Goal: Task Accomplishment & Management: Manage account settings

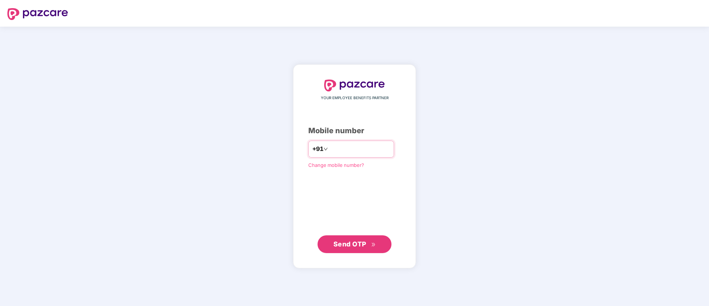
click at [353, 152] on input "number" at bounding box center [359, 149] width 61 height 12
type input "**********"
click at [356, 248] on span "Send OTP" at bounding box center [354, 243] width 43 height 10
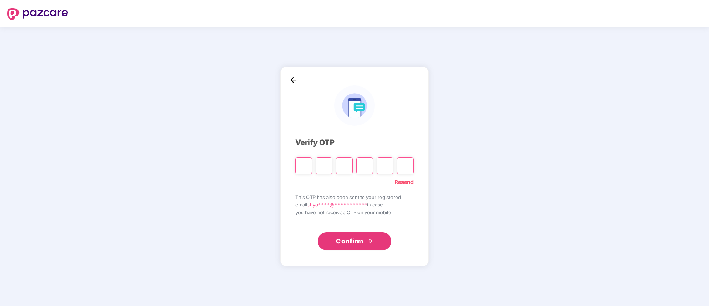
paste input "*"
type input "*"
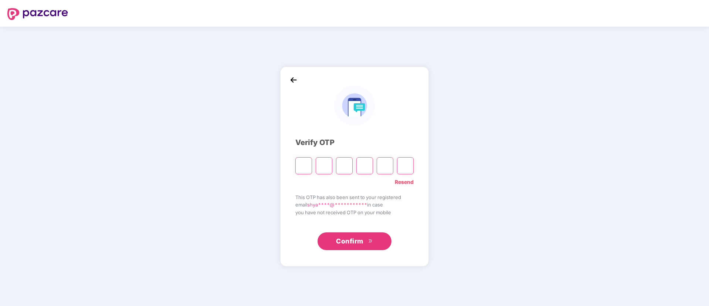
type input "*"
paste input "*"
type input "*"
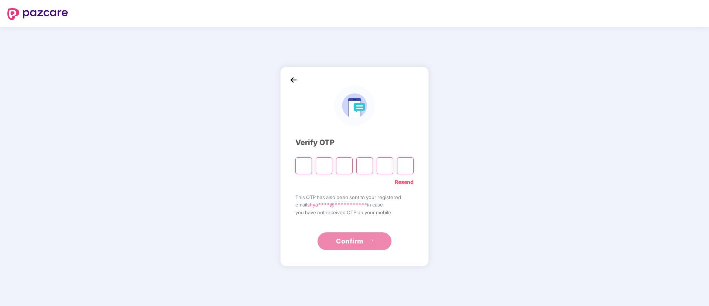
type input "*"
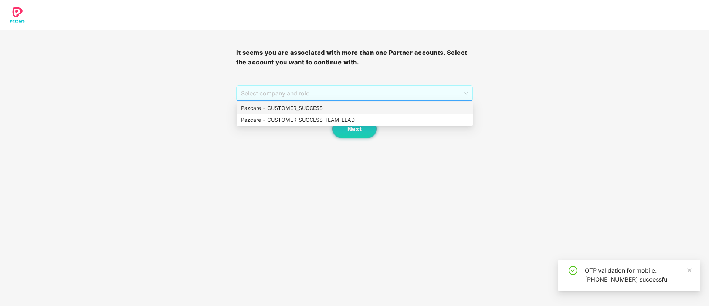
click at [349, 91] on span "Select company and role" at bounding box center [354, 93] width 227 height 14
click at [347, 121] on div "Pazcare - CUSTOMER_SUCCESS_TEAM_LEAD" at bounding box center [354, 120] width 227 height 8
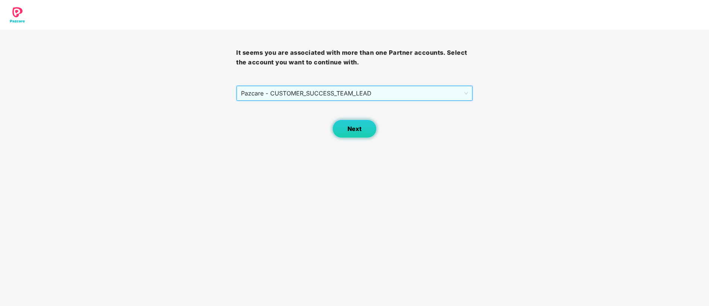
click at [353, 129] on span "Next" at bounding box center [354, 128] width 14 height 7
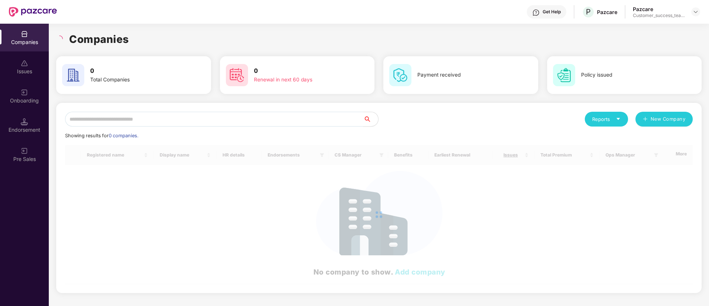
click at [148, 116] on input "text" at bounding box center [214, 119] width 298 height 15
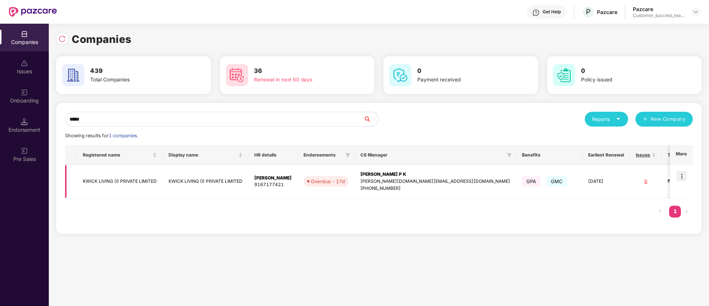
type input "*****"
click at [683, 178] on img at bounding box center [681, 176] width 10 height 10
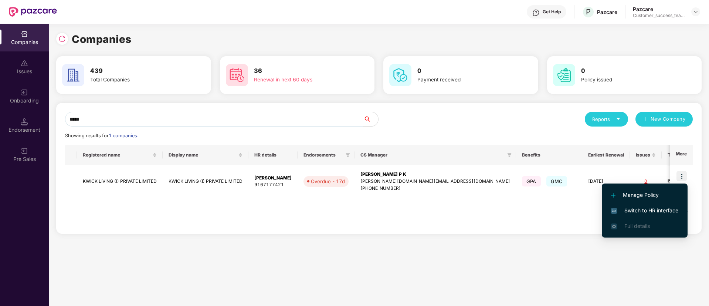
click at [671, 211] on span "Switch to HR interface" at bounding box center [644, 210] width 67 height 8
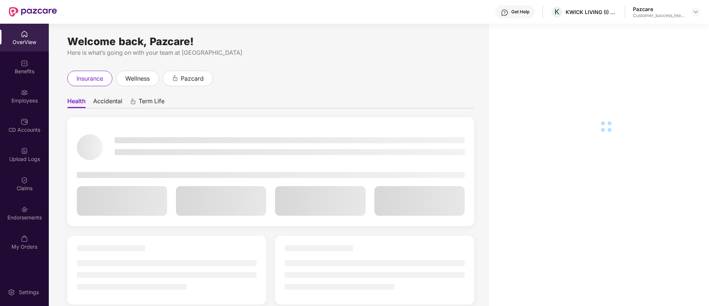
click at [0, 214] on div "Endorsements" at bounding box center [24, 217] width 49 height 7
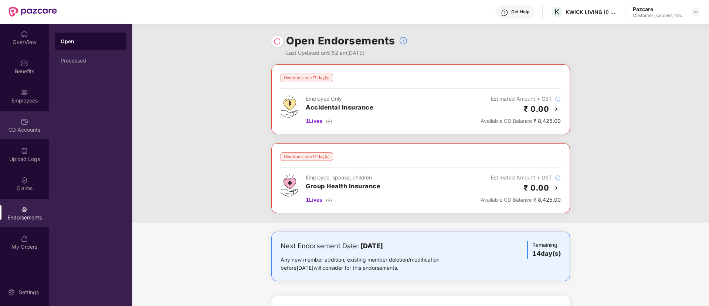
click at [31, 129] on div "CD Accounts" at bounding box center [24, 129] width 49 height 7
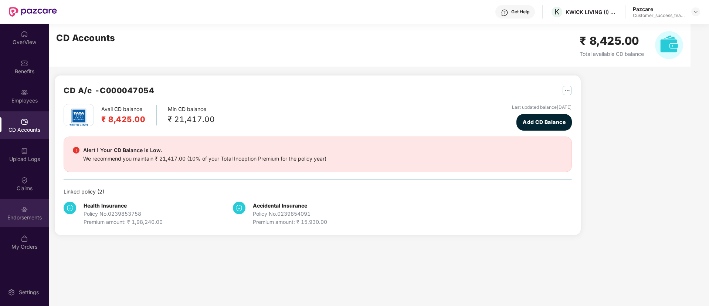
click at [29, 215] on div "Endorsements" at bounding box center [24, 217] width 49 height 7
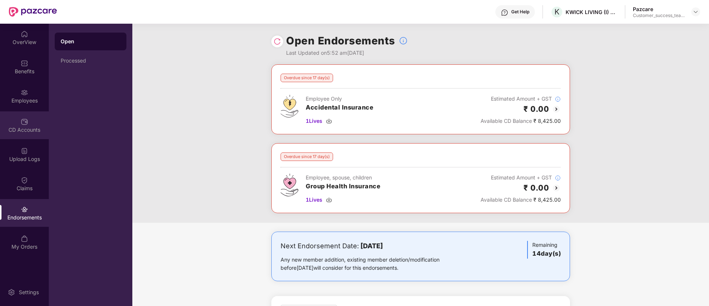
click at [17, 135] on div "CD Accounts" at bounding box center [24, 125] width 49 height 28
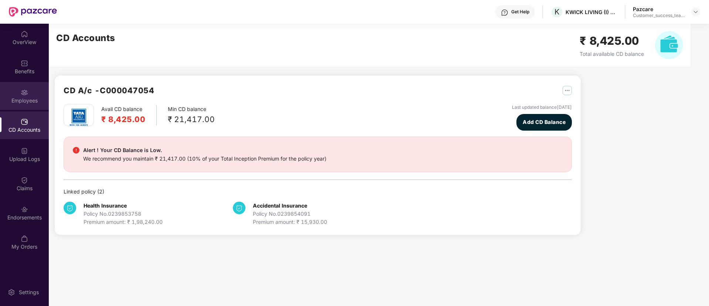
click at [22, 98] on div "Employees" at bounding box center [24, 100] width 49 height 7
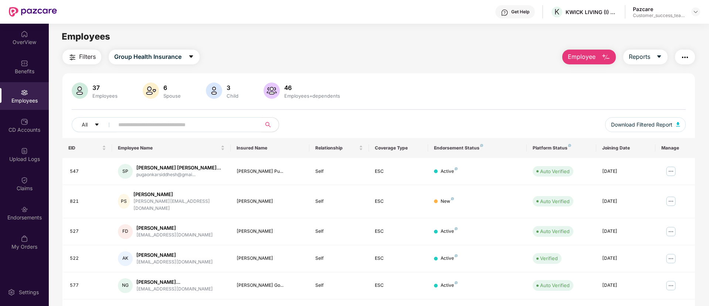
click at [226, 124] on input "text" at bounding box center [184, 124] width 133 height 11
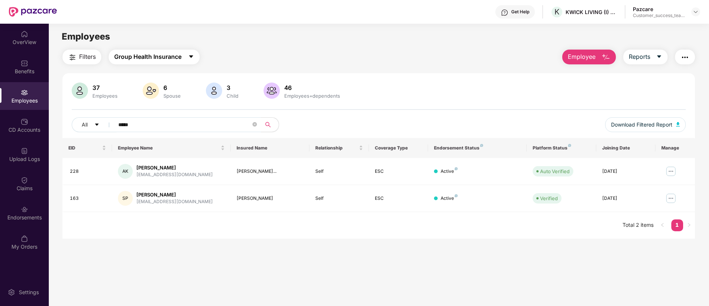
type input "*****"
click at [183, 61] on button "Group Health Insurance" at bounding box center [154, 57] width 91 height 15
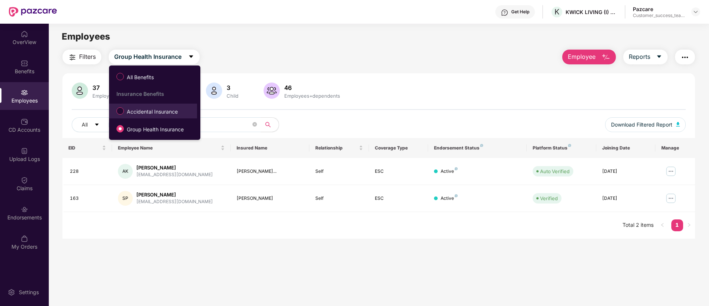
click at [163, 112] on span "Accidental Insurance" at bounding box center [152, 112] width 57 height 8
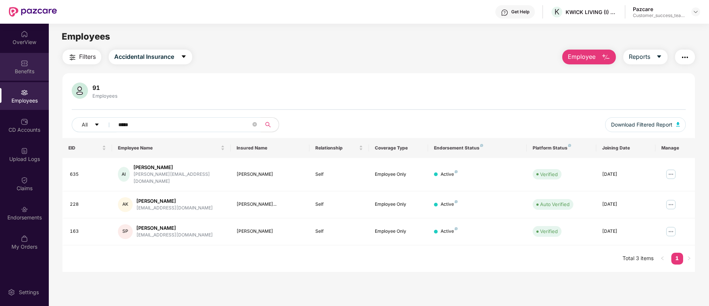
click at [26, 70] on div "Benefits" at bounding box center [24, 71] width 49 height 7
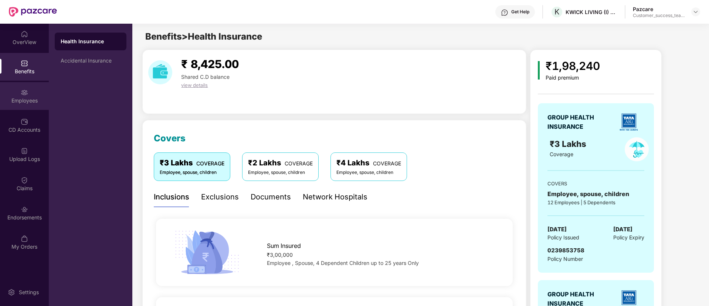
click at [24, 97] on div "Employees" at bounding box center [24, 100] width 49 height 7
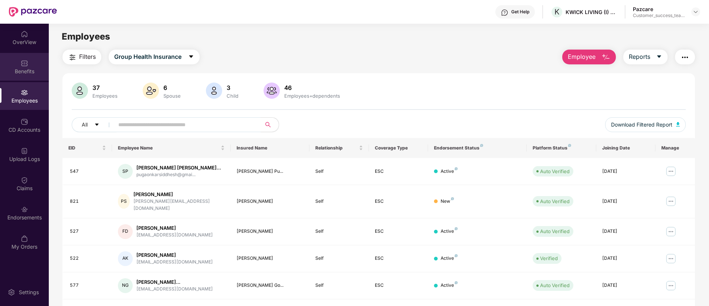
click at [27, 76] on div "Benefits" at bounding box center [24, 67] width 49 height 28
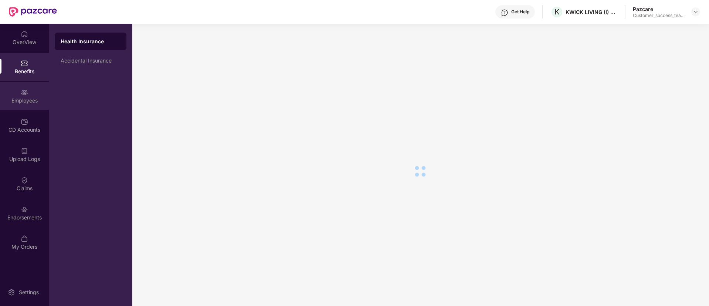
click at [23, 105] on div "Employees" at bounding box center [24, 96] width 49 height 28
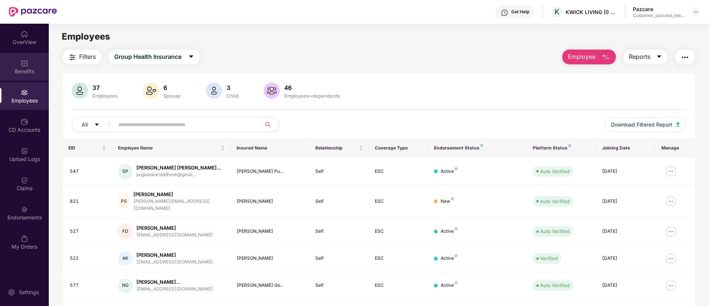
click at [28, 66] on div "Benefits" at bounding box center [24, 67] width 49 height 28
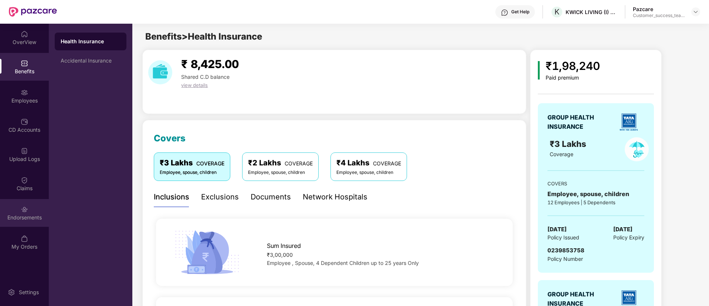
click at [15, 210] on div "Endorsements" at bounding box center [24, 213] width 49 height 28
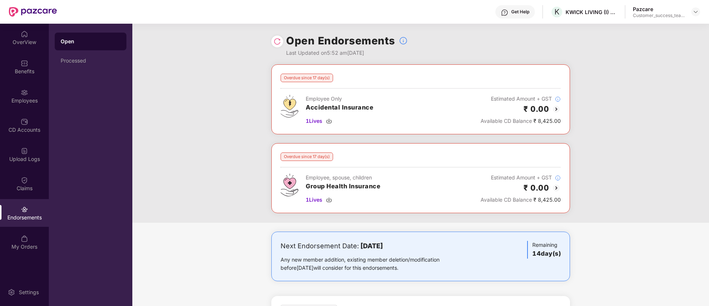
click at [557, 191] on img at bounding box center [556, 187] width 9 height 9
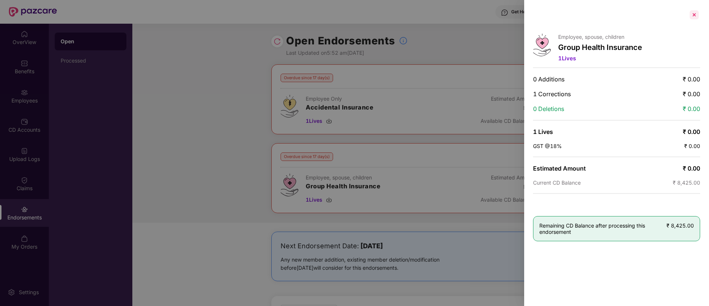
click at [694, 17] on div at bounding box center [694, 15] width 12 height 12
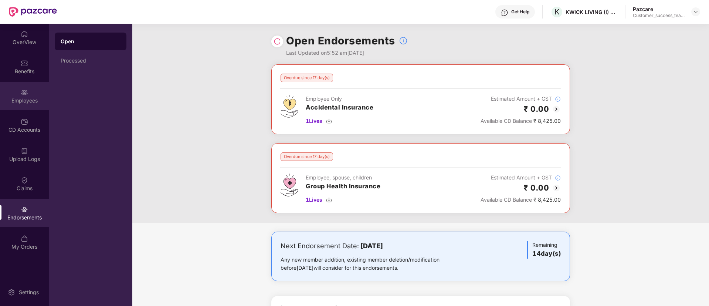
click at [16, 98] on div "Employees" at bounding box center [24, 100] width 49 height 7
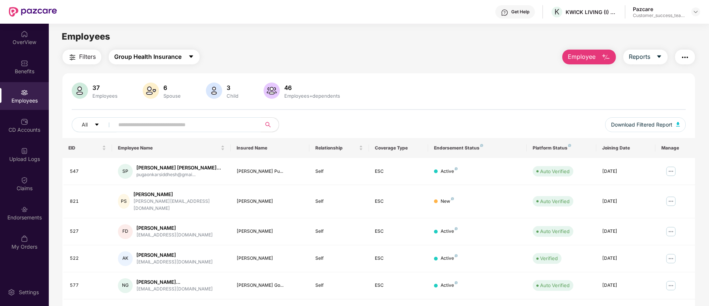
click at [166, 54] on span "Group Health Insurance" at bounding box center [147, 56] width 67 height 9
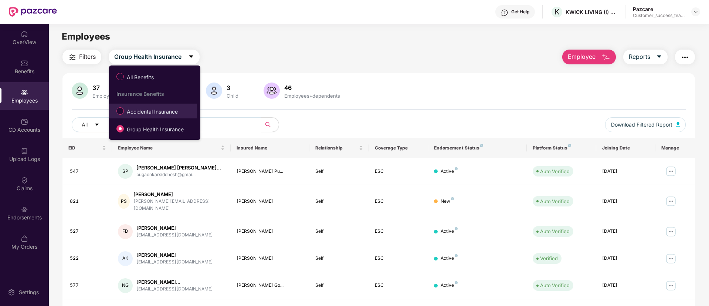
click at [165, 108] on span "Accidental Insurance" at bounding box center [152, 112] width 57 height 8
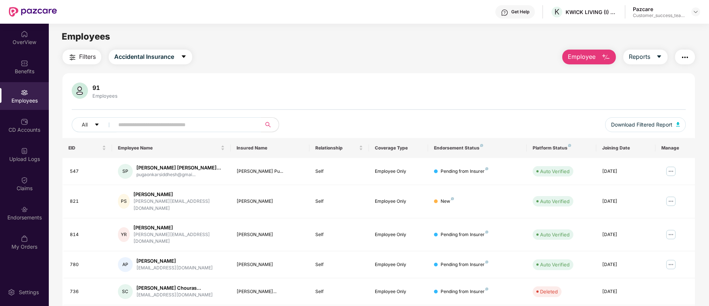
click at [136, 123] on input "text" at bounding box center [184, 124] width 133 height 11
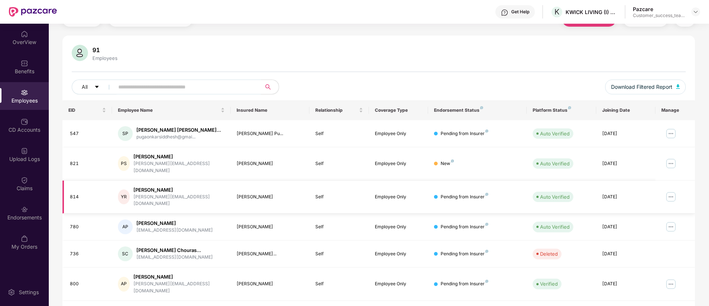
scroll to position [149, 0]
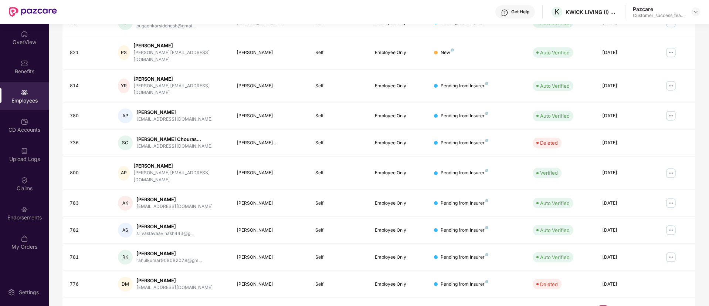
click at [612, 305] on link "2" at bounding box center [615, 310] width 12 height 11
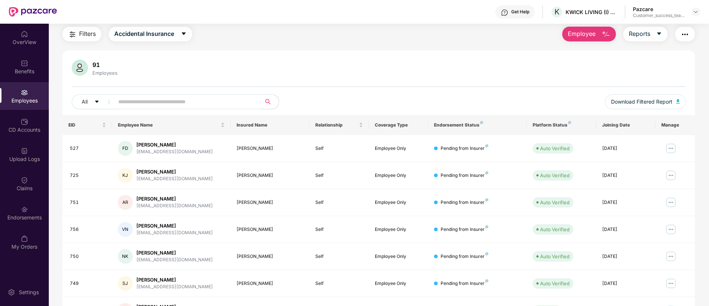
scroll to position [0, 0]
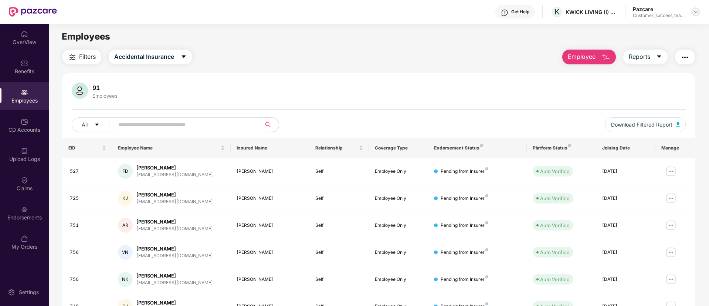
click at [694, 15] on div at bounding box center [695, 11] width 9 height 9
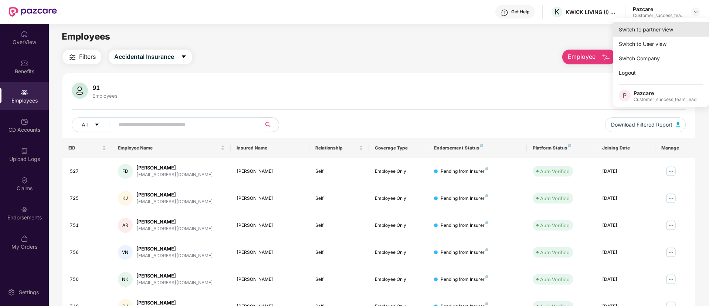
click at [687, 29] on div "Switch to partner view" at bounding box center [661, 29] width 96 height 14
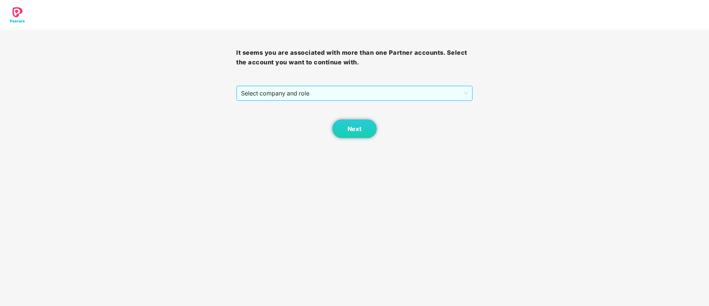
click at [393, 88] on span "Select company and role" at bounding box center [354, 93] width 227 height 14
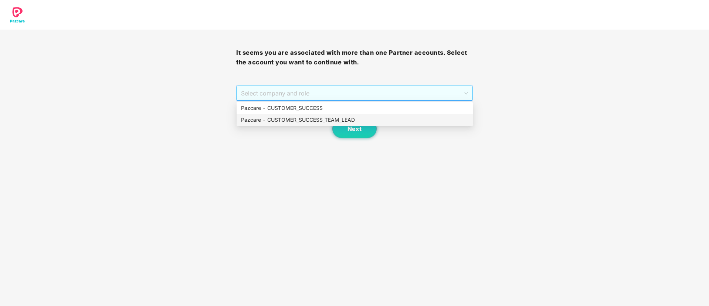
click at [383, 115] on div "Pazcare - CUSTOMER_SUCCESS_TEAM_LEAD" at bounding box center [355, 120] width 236 height 12
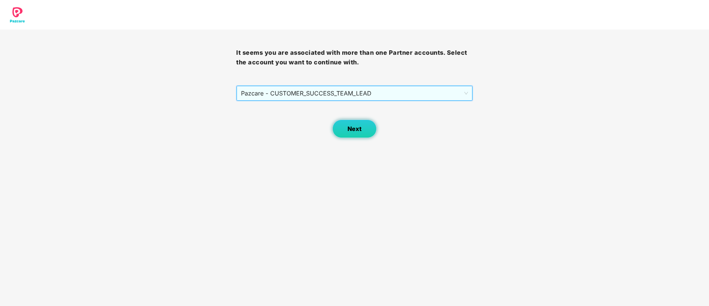
click at [351, 131] on span "Next" at bounding box center [354, 128] width 14 height 7
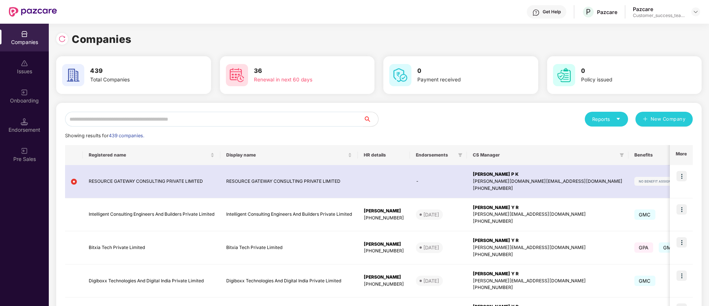
click at [286, 122] on input "text" at bounding box center [214, 119] width 298 height 15
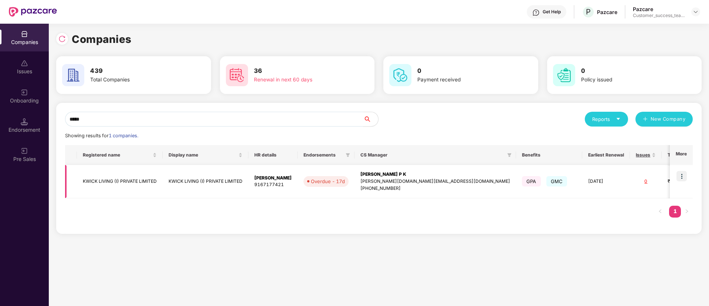
type input "*****"
click at [685, 174] on img at bounding box center [681, 176] width 10 height 10
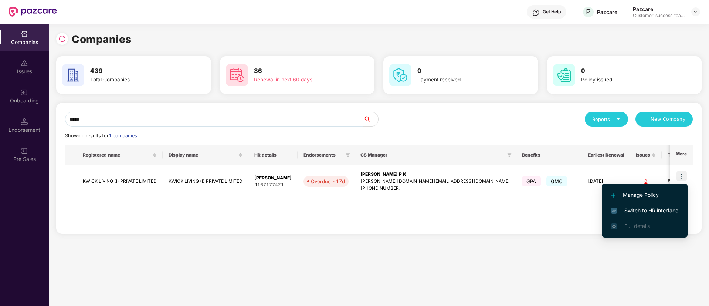
click at [665, 207] on span "Switch to HR interface" at bounding box center [644, 210] width 67 height 8
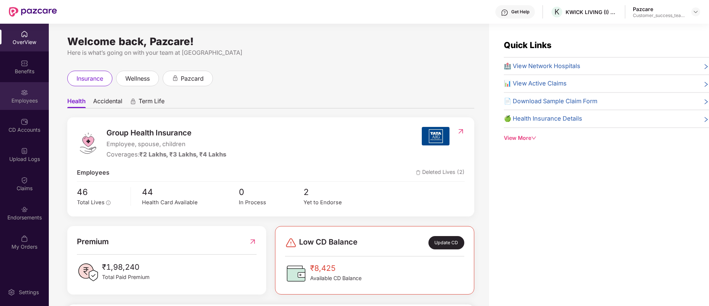
click at [22, 95] on img at bounding box center [24, 92] width 7 height 7
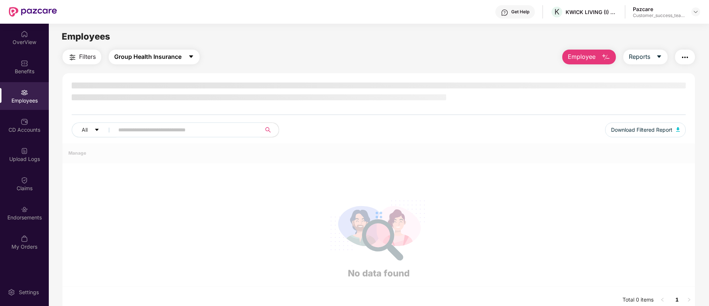
click at [157, 55] on span "Group Health Insurance" at bounding box center [147, 56] width 67 height 9
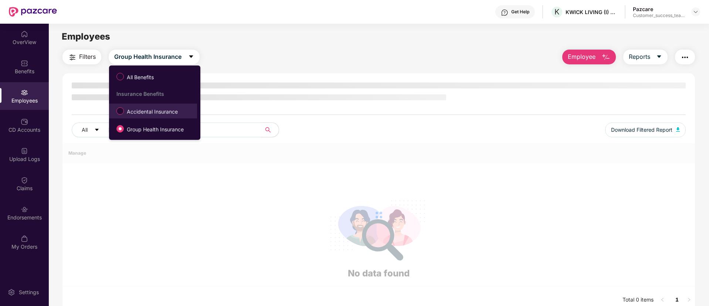
click at [160, 115] on span "Accidental Insurance" at bounding box center [152, 112] width 57 height 8
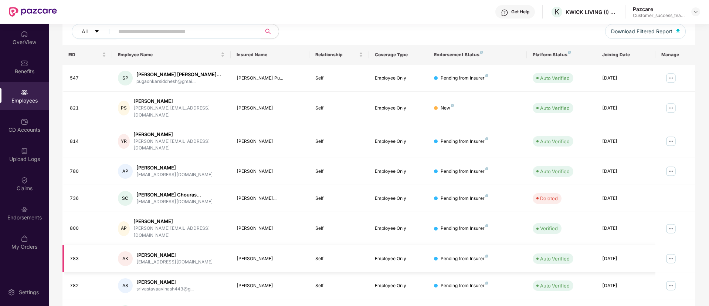
scroll to position [149, 0]
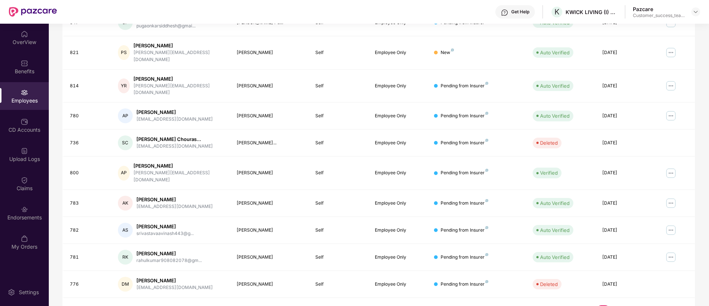
click at [637, 305] on link "4" at bounding box center [639, 310] width 12 height 11
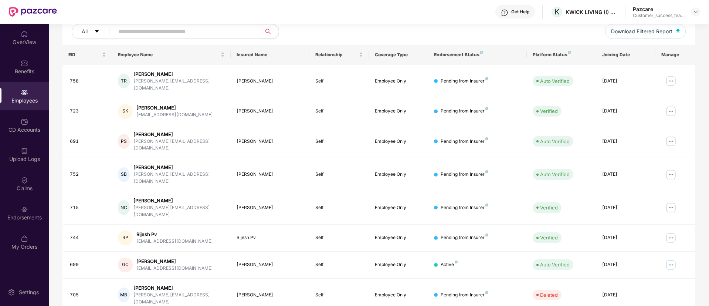
scroll to position [0, 0]
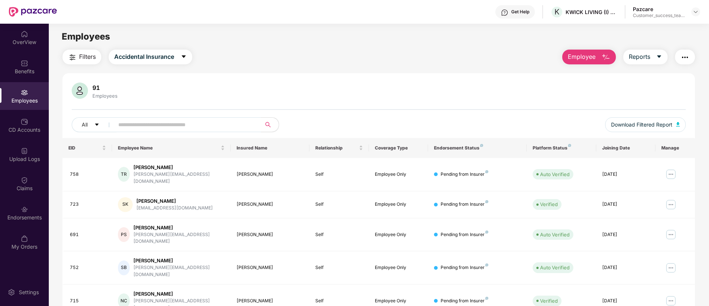
click at [213, 121] on input "text" at bounding box center [184, 124] width 133 height 11
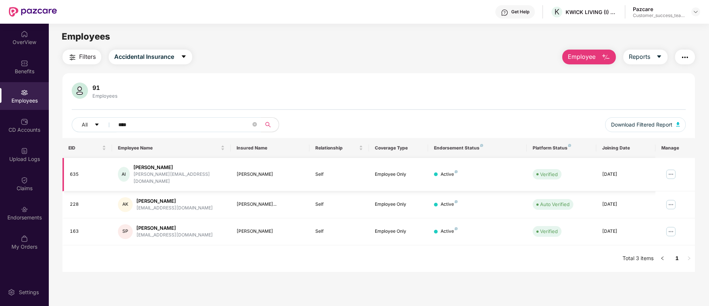
type input "****"
click at [671, 169] on img at bounding box center [671, 174] width 12 height 12
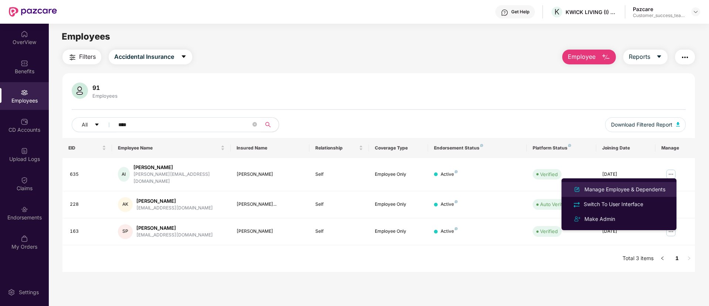
click at [645, 192] on div "Manage Employee & Dependents" at bounding box center [625, 189] width 84 height 8
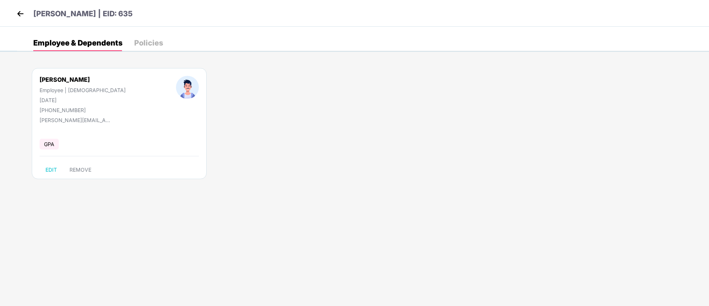
drag, startPoint x: 76, startPoint y: 98, endPoint x: 36, endPoint y: 101, distance: 39.7
click at [36, 101] on div "[PERSON_NAME] Employee | [DEMOGRAPHIC_DATA] [DATE] [PHONE_NUMBER]" at bounding box center [82, 94] width 136 height 37
click at [95, 150] on div "GPA" at bounding box center [119, 144] width 159 height 16
click at [18, 14] on img at bounding box center [20, 13] width 11 height 11
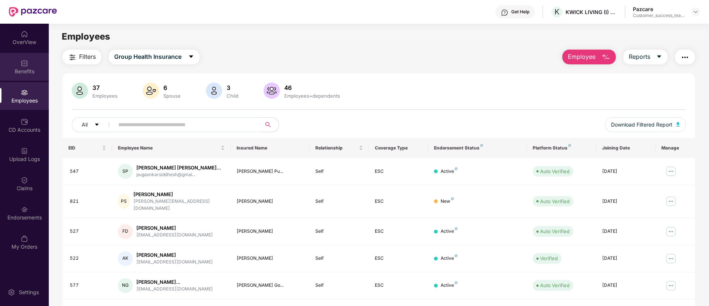
click at [30, 72] on div "Benefits" at bounding box center [24, 71] width 49 height 7
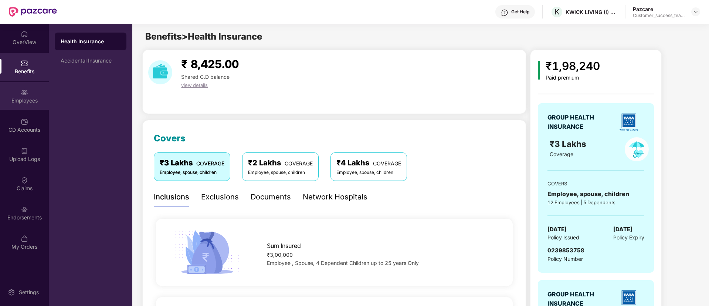
click at [26, 100] on div "Employees" at bounding box center [24, 100] width 49 height 7
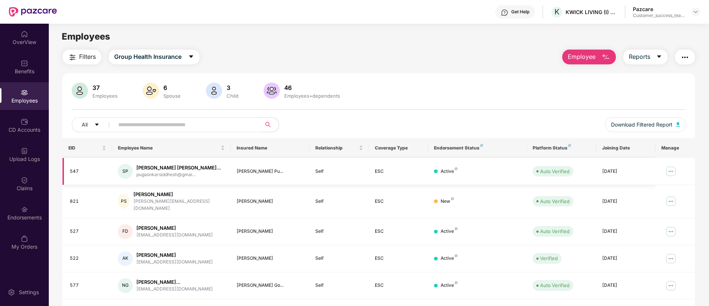
click at [671, 169] on img at bounding box center [671, 171] width 12 height 12
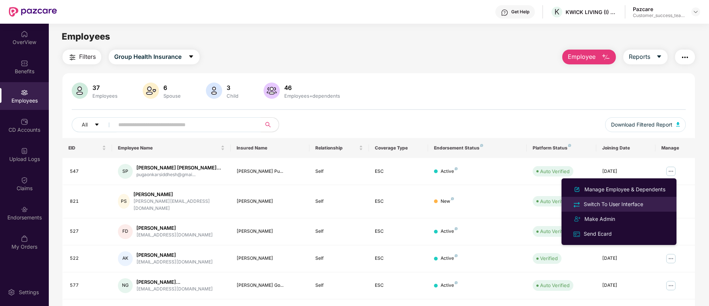
click at [652, 202] on div "Switch To User Interface" at bounding box center [619, 204] width 96 height 9
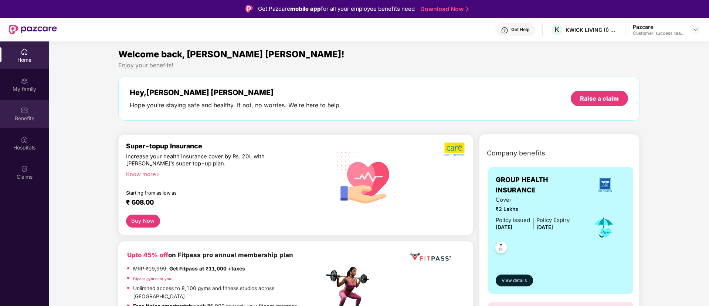
click at [18, 119] on div "Benefits" at bounding box center [24, 118] width 49 height 7
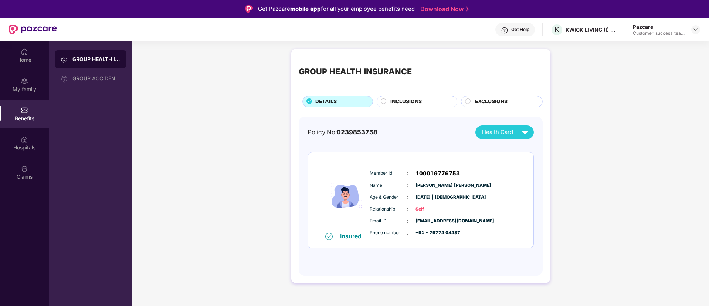
click at [394, 102] on span "INCLUSIONS" at bounding box center [405, 102] width 31 height 8
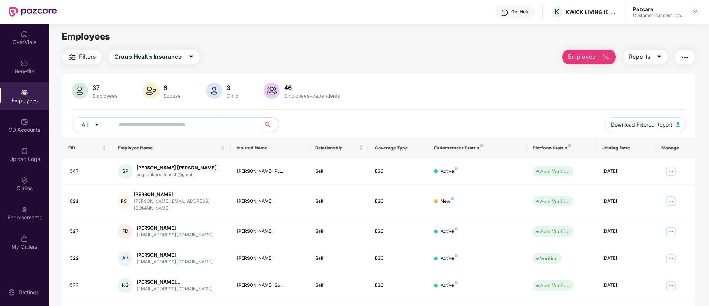
click at [645, 57] on span "Reports" at bounding box center [639, 56] width 21 height 9
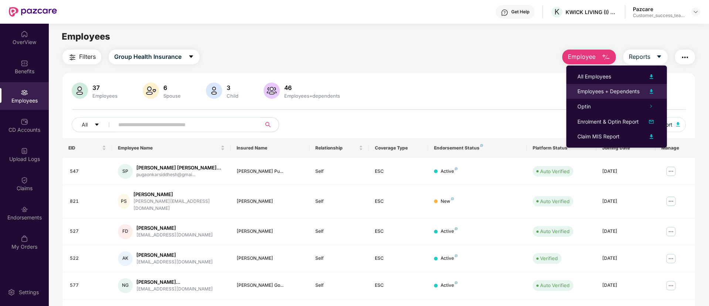
click at [635, 94] on div "Employees + Dependents" at bounding box center [608, 91] width 62 height 8
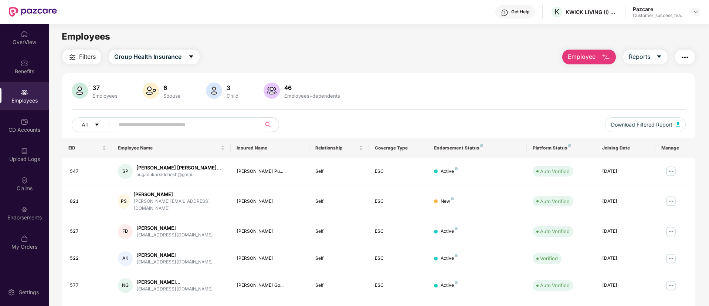
click at [254, 124] on span at bounding box center [254, 124] width 4 height 11
click at [35, 159] on div "Upload Logs" at bounding box center [24, 158] width 49 height 7
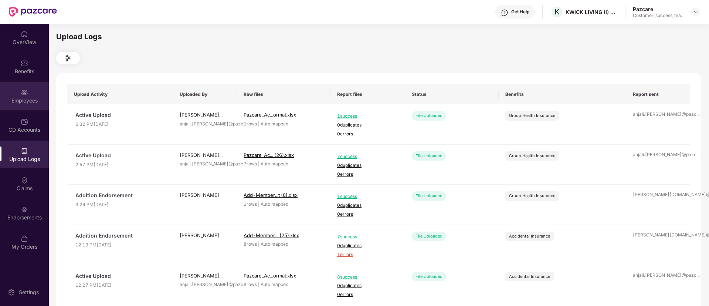
click at [30, 94] on div "Employees" at bounding box center [24, 96] width 49 height 28
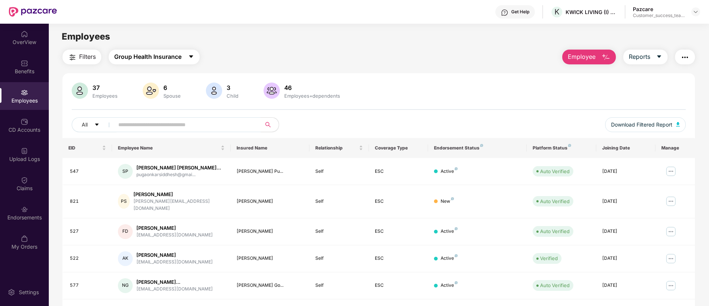
click at [177, 59] on span "Group Health Insurance" at bounding box center [147, 56] width 67 height 9
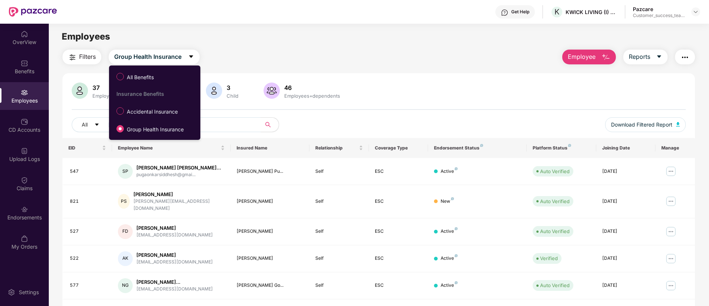
click at [414, 85] on div "37 Employees 6 Spouse 3 Child [DEMOGRAPHIC_DATA] Employees+dependents" at bounding box center [379, 91] width 614 height 18
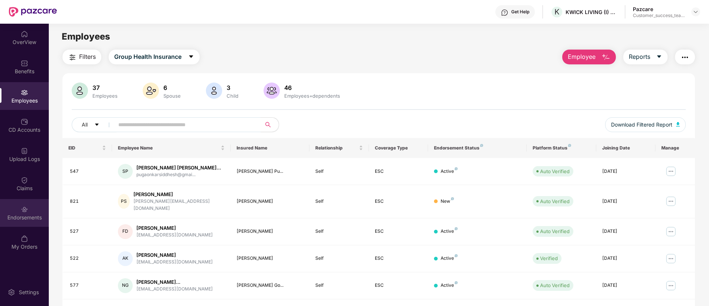
click at [13, 219] on div "Endorsements" at bounding box center [24, 217] width 49 height 7
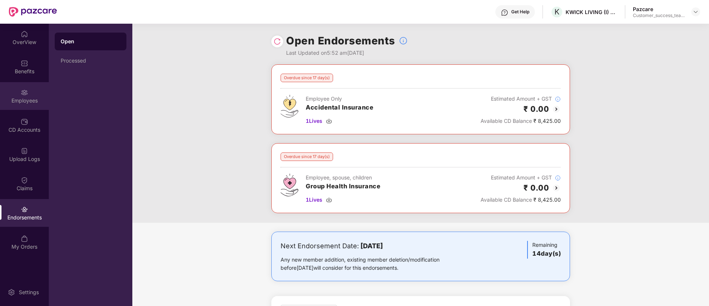
click at [30, 102] on div "Employees" at bounding box center [24, 100] width 49 height 7
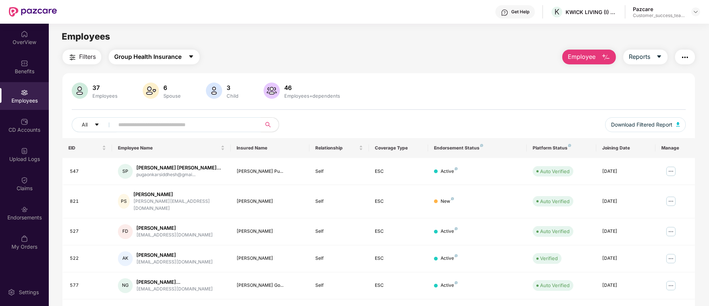
click at [162, 57] on span "Group Health Insurance" at bounding box center [147, 56] width 67 height 9
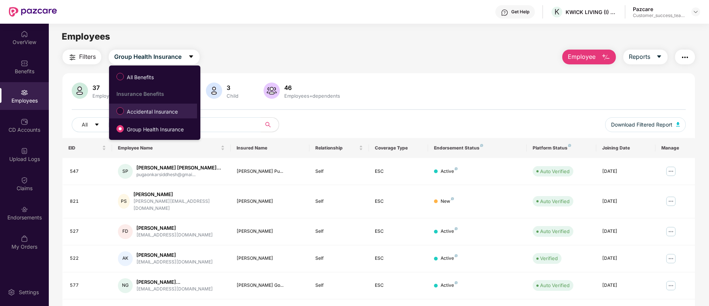
click at [164, 112] on span "Accidental Insurance" at bounding box center [152, 112] width 57 height 8
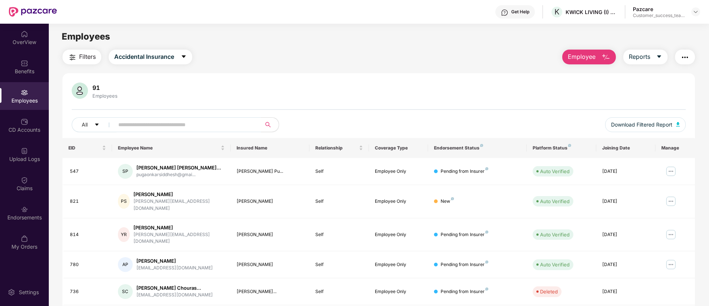
click at [167, 119] on input "text" at bounding box center [184, 124] width 133 height 11
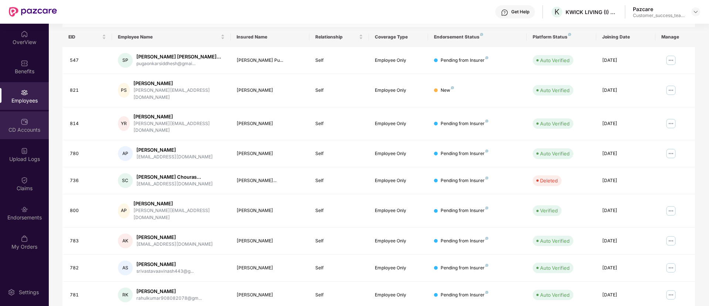
click at [13, 133] on div "CD Accounts" at bounding box center [24, 125] width 49 height 28
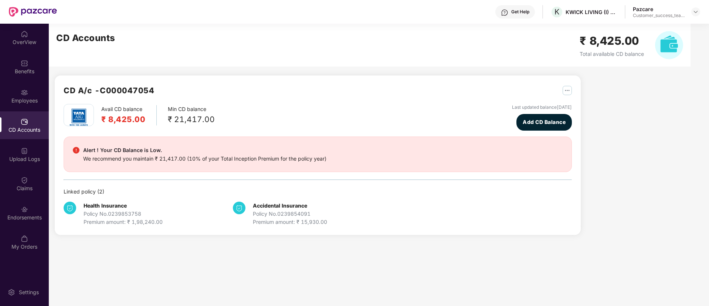
scroll to position [0, 0]
click at [23, 102] on div "Employees" at bounding box center [24, 100] width 49 height 7
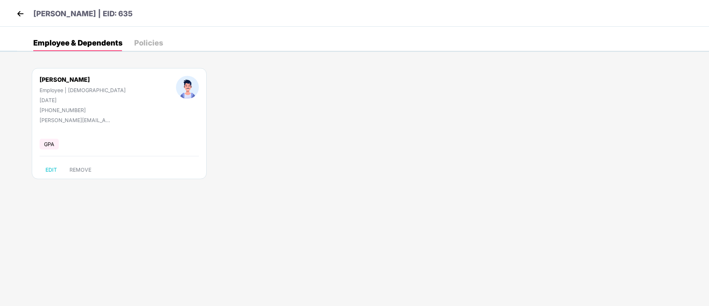
click at [15, 17] on img at bounding box center [20, 13] width 11 height 11
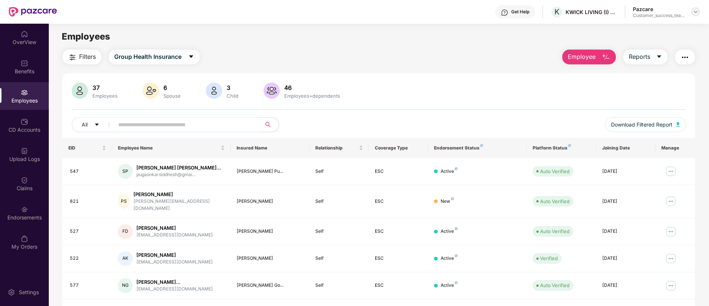
click at [698, 14] on img at bounding box center [696, 12] width 6 height 6
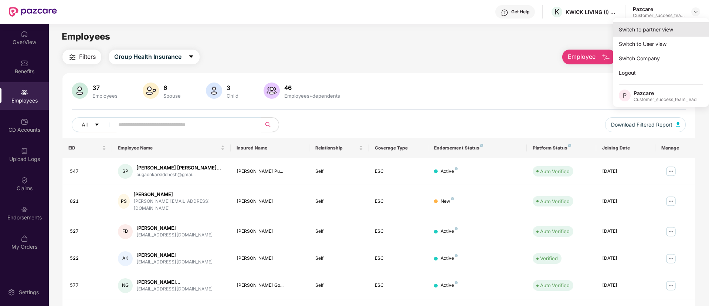
click at [692, 31] on div "Switch to partner view" at bounding box center [661, 29] width 96 height 14
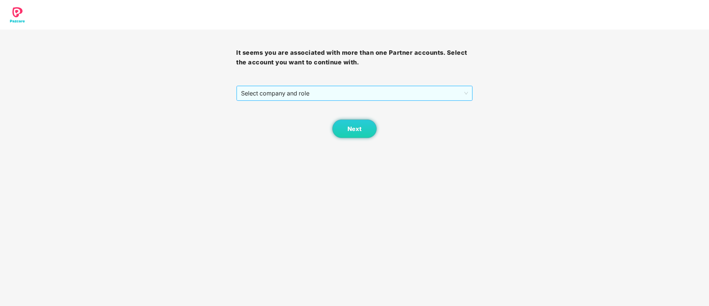
click at [351, 98] on span "Select company and role" at bounding box center [354, 93] width 227 height 14
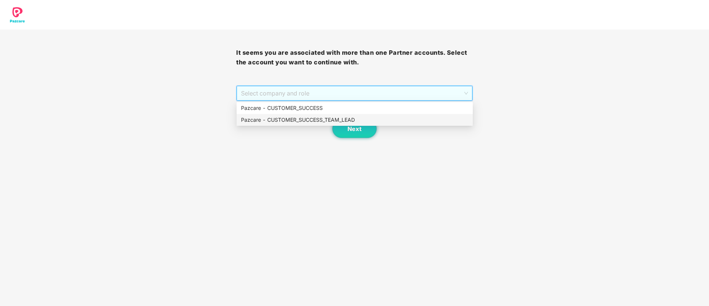
click at [342, 121] on div "Pazcare - CUSTOMER_SUCCESS_TEAM_LEAD" at bounding box center [354, 120] width 227 height 8
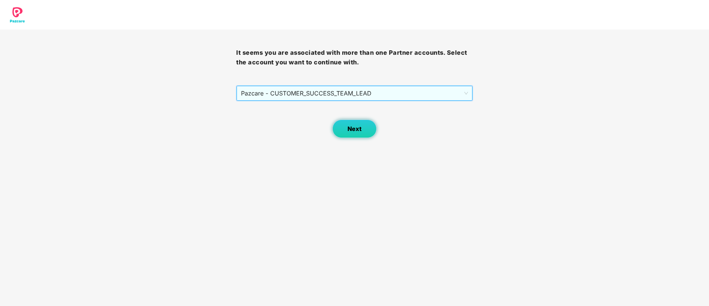
click at [348, 125] on span "Next" at bounding box center [354, 128] width 14 height 7
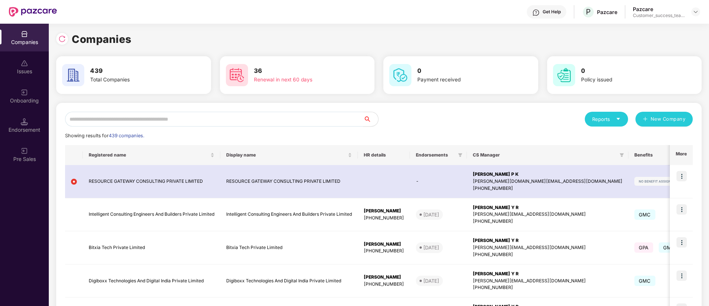
click at [261, 121] on input "text" at bounding box center [214, 119] width 298 height 15
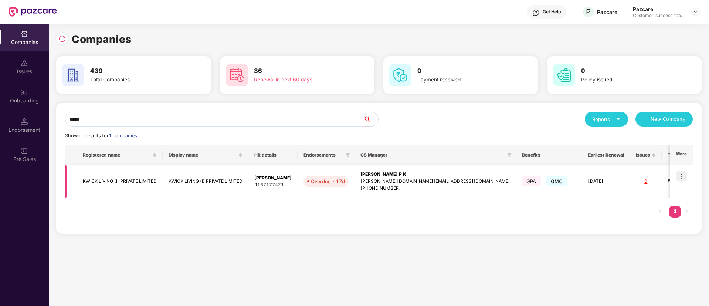
type input "*****"
click at [684, 178] on img at bounding box center [681, 176] width 10 height 10
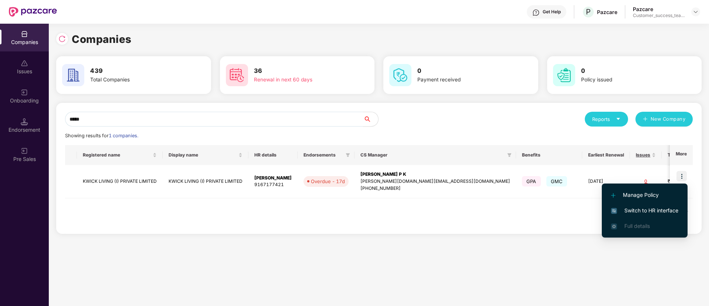
click at [644, 194] on span "Manage Policy" at bounding box center [644, 195] width 67 height 8
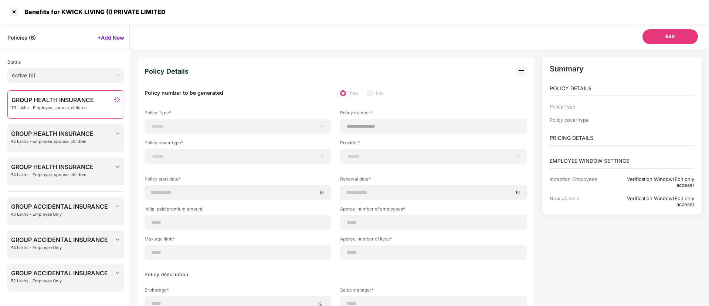
scroll to position [22, 0]
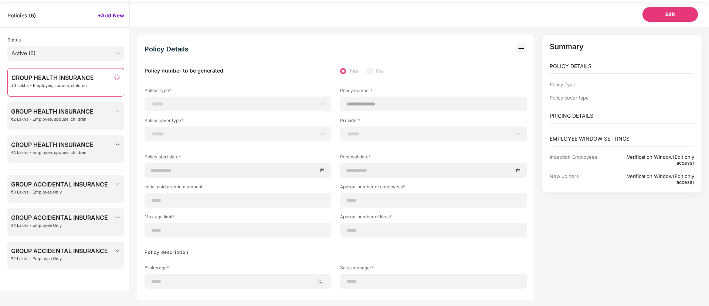
select select "**********"
select select "*"
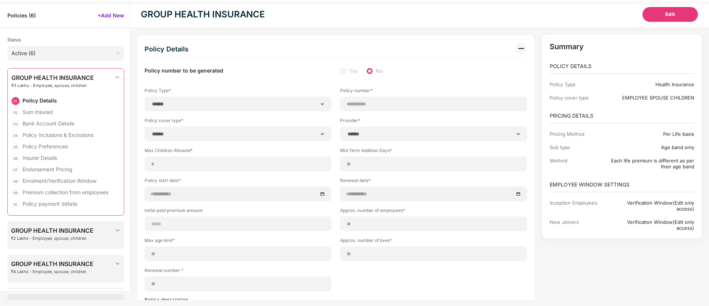
type input "**********"
type input "**"
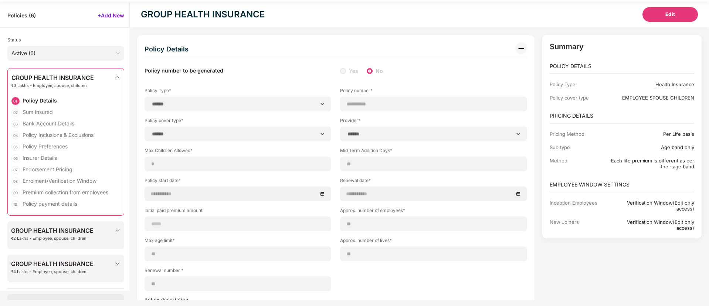
type input "**"
type input "*"
type input "**"
type input "******"
type input "**********"
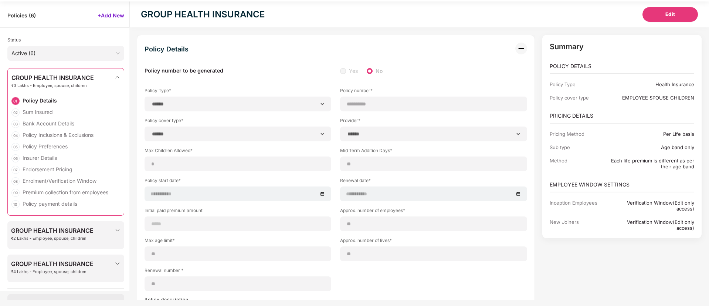
type input "**********"
type input "*****"
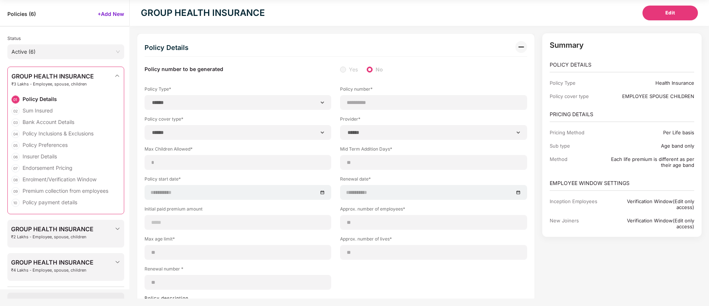
click at [84, 34] on div "Status Active (6)" at bounding box center [64, 46] width 129 height 33
click at [115, 76] on img at bounding box center [117, 76] width 6 height 6
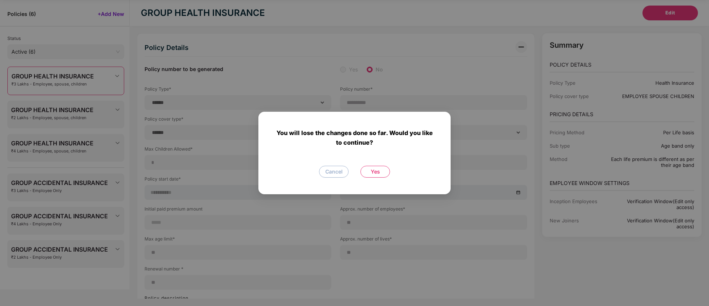
click at [377, 169] on span "Yes" at bounding box center [375, 171] width 9 height 8
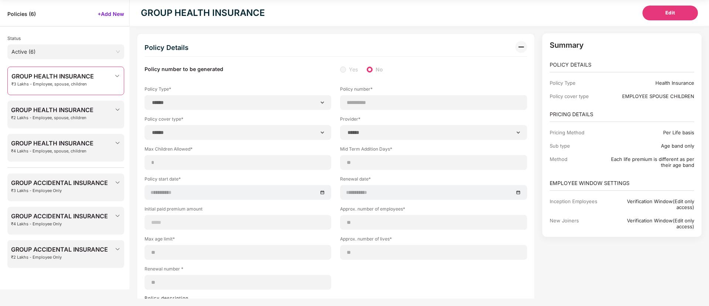
click at [113, 143] on div "GROUP HEALTH INSURANCE ₹4 Lakhs - Employee, spouse, children" at bounding box center [65, 149] width 109 height 18
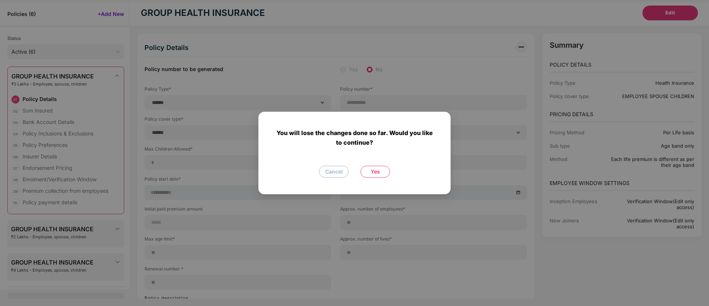
click at [375, 172] on span "Yes" at bounding box center [375, 171] width 9 height 8
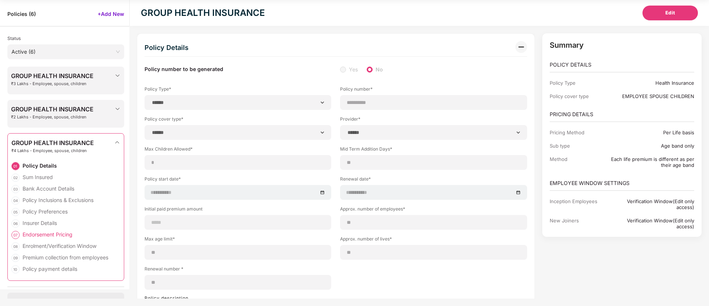
type input "******"
type input "**********"
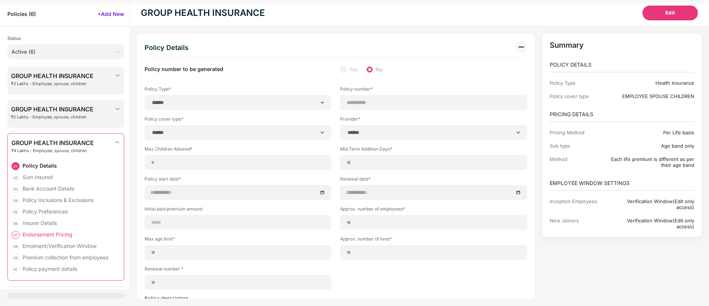
type input "**********"
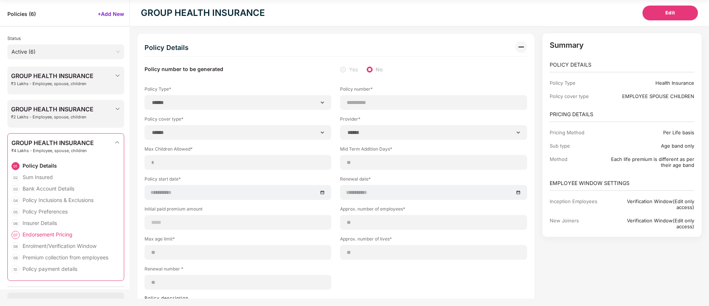
click at [40, 233] on div "Endorsement Pricing" at bounding box center [48, 234] width 50 height 7
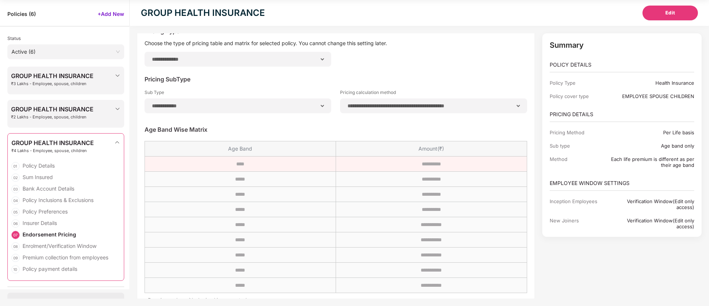
scroll to position [2313, 0]
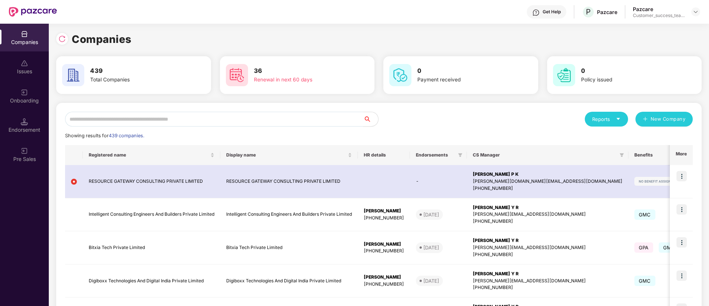
click at [209, 122] on input "text" at bounding box center [214, 119] width 298 height 15
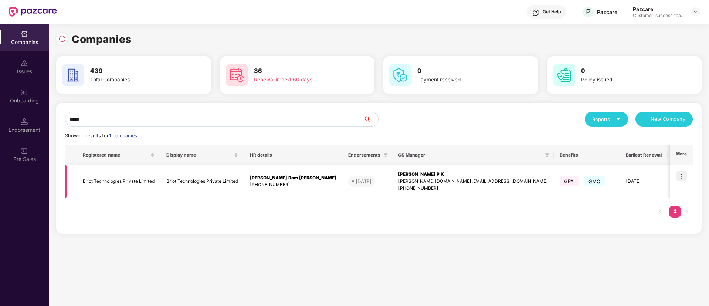
type input "*****"
click at [681, 177] on img at bounding box center [681, 176] width 10 height 10
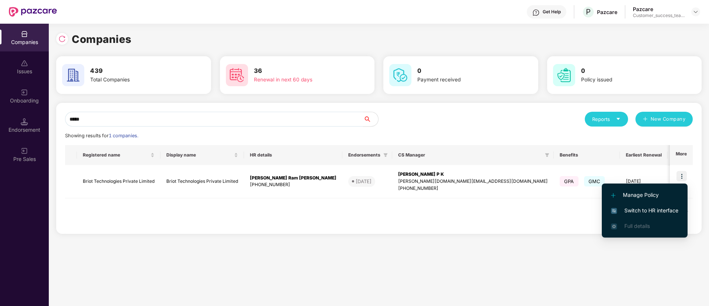
click at [675, 212] on span "Switch to HR interface" at bounding box center [644, 210] width 67 height 8
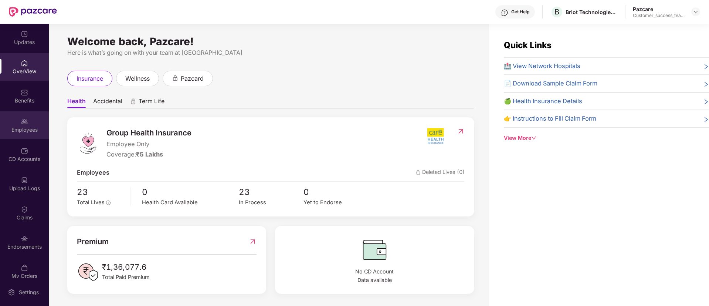
click at [21, 133] on div "Employees" at bounding box center [24, 125] width 49 height 28
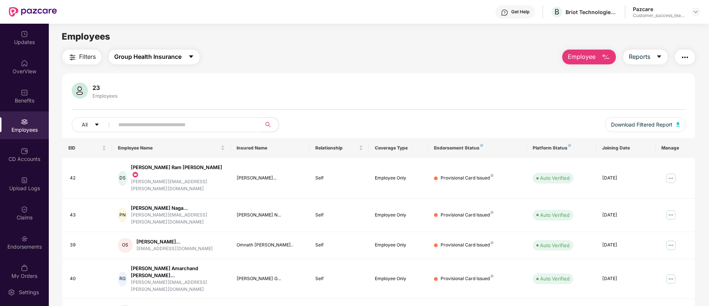
click at [171, 57] on span "Group Health Insurance" at bounding box center [147, 56] width 67 height 9
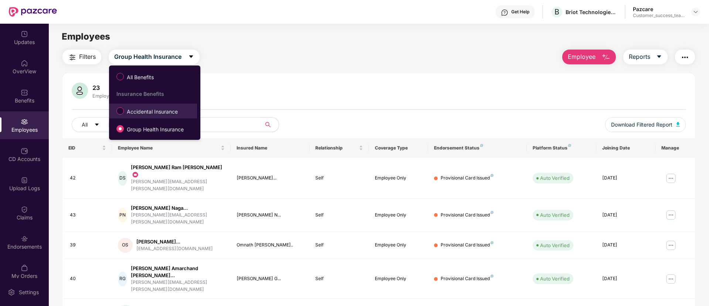
click at [167, 112] on span "Accidental Insurance" at bounding box center [152, 112] width 57 height 8
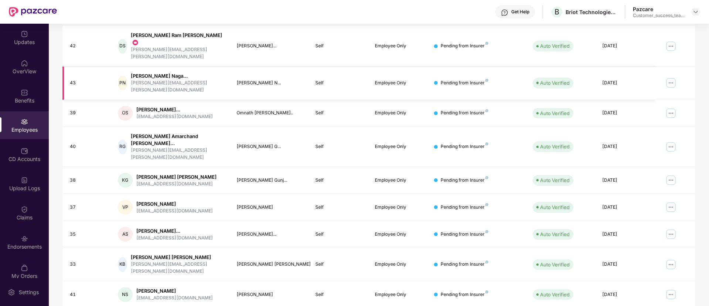
scroll to position [149, 0]
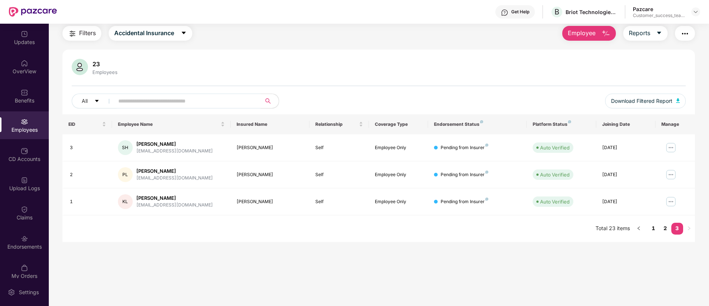
scroll to position [24, 0]
click at [179, 31] on button "Accidental Insurance" at bounding box center [151, 33] width 84 height 15
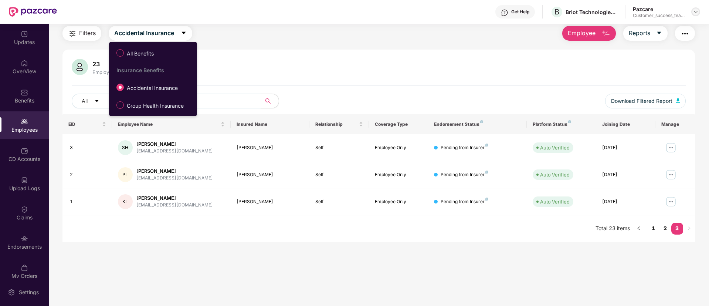
click at [697, 13] on img at bounding box center [696, 12] width 6 height 6
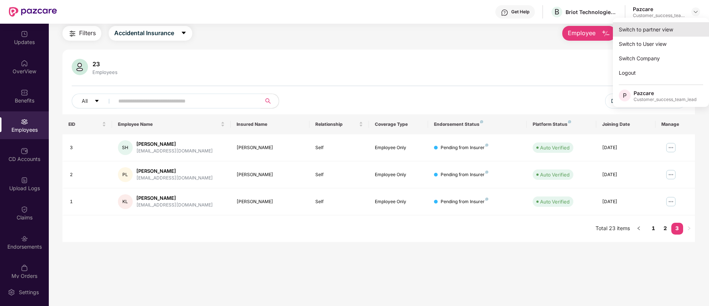
click at [663, 28] on div "Switch to partner view" at bounding box center [661, 29] width 96 height 14
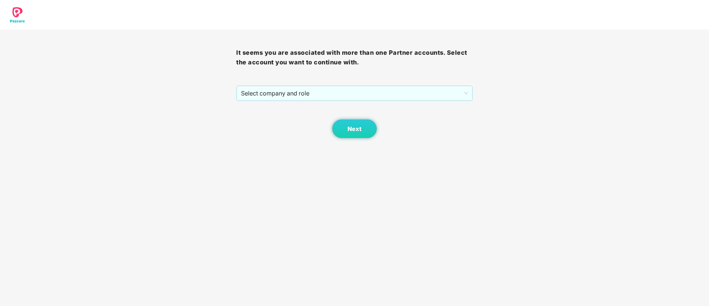
click at [354, 84] on div "It seems you are associated with more than one Partner accounts. Select the acc…" at bounding box center [354, 84] width 236 height 108
click at [344, 94] on span "Select company and role" at bounding box center [354, 93] width 227 height 14
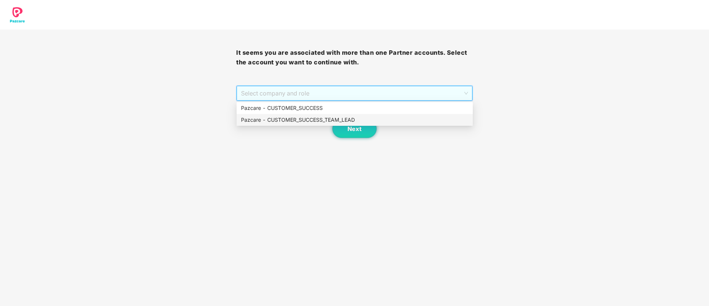
click at [337, 117] on div "Pazcare - CUSTOMER_SUCCESS_TEAM_LEAD" at bounding box center [354, 120] width 227 height 8
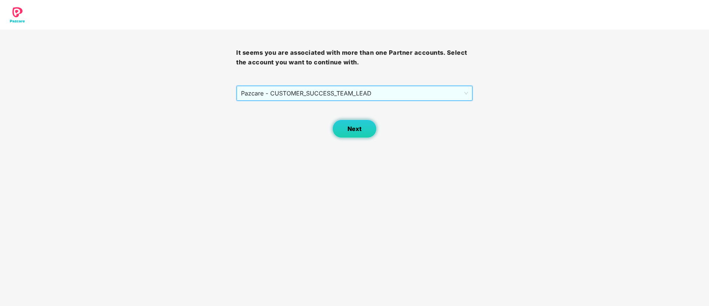
click at [350, 126] on span "Next" at bounding box center [354, 128] width 14 height 7
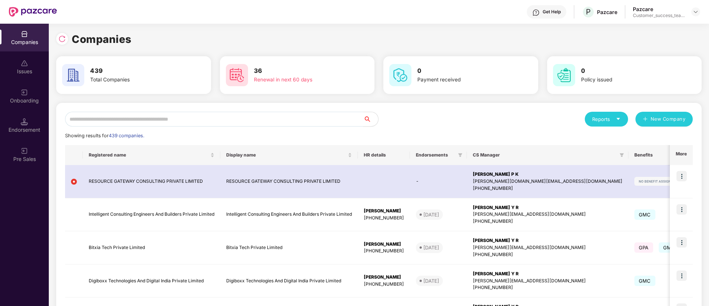
click at [333, 121] on input "text" at bounding box center [214, 119] width 298 height 15
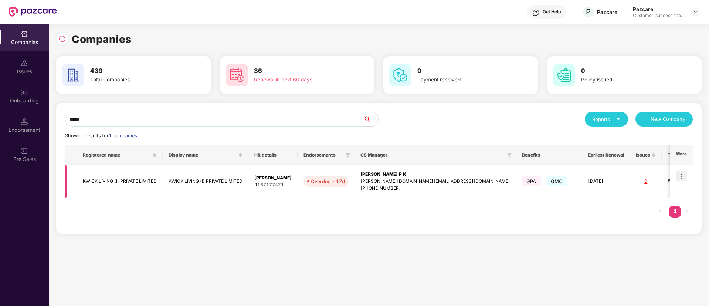
type input "*****"
click at [684, 177] on img at bounding box center [681, 176] width 10 height 10
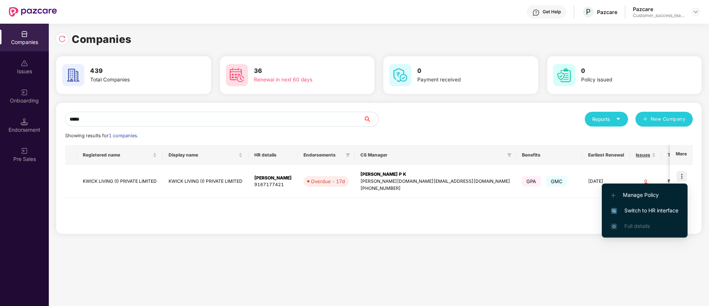
click at [659, 214] on span "Switch to HR interface" at bounding box center [644, 210] width 67 height 8
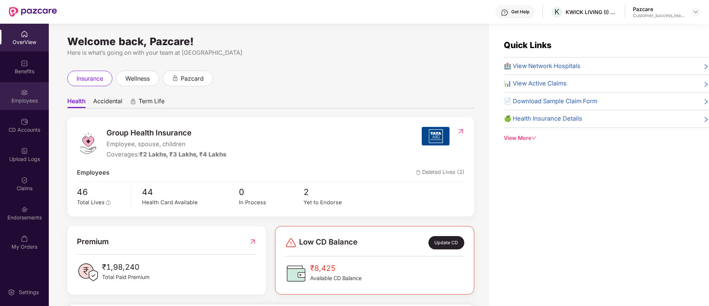
click at [16, 103] on div "Employees" at bounding box center [24, 100] width 49 height 7
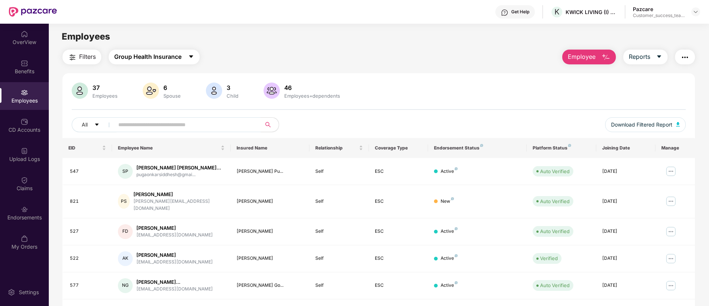
click at [146, 60] on span "Group Health Insurance" at bounding box center [147, 56] width 67 height 9
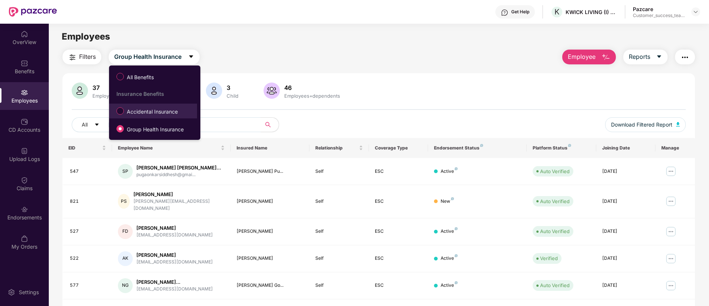
click at [145, 115] on span "Accidental Insurance" at bounding box center [152, 112] width 57 height 8
